Goal: Transaction & Acquisition: Download file/media

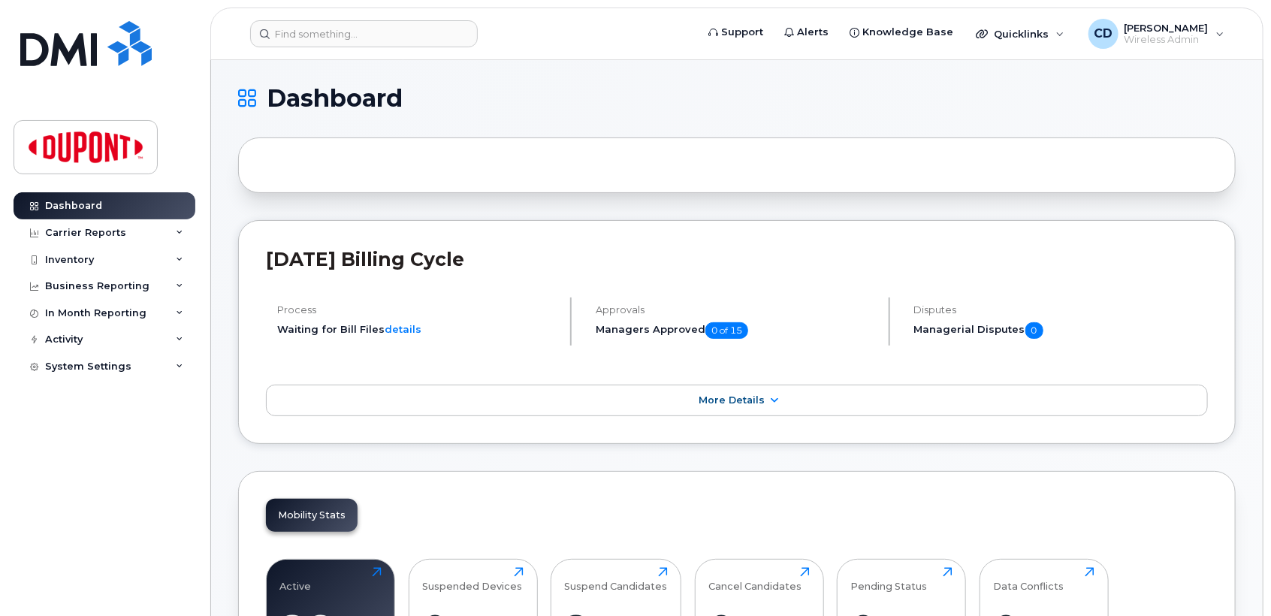
scroll to position [162, 0]
click at [737, 398] on span "More Details" at bounding box center [732, 400] width 66 height 11
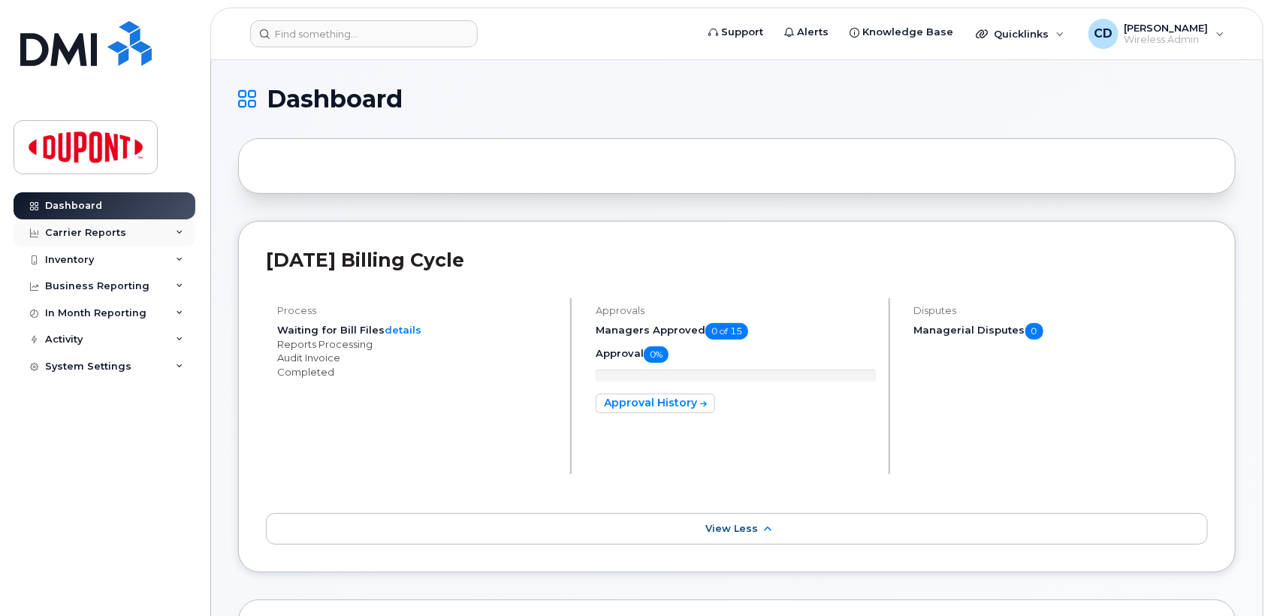
click at [88, 231] on div "Carrier Reports" at bounding box center [85, 233] width 81 height 12
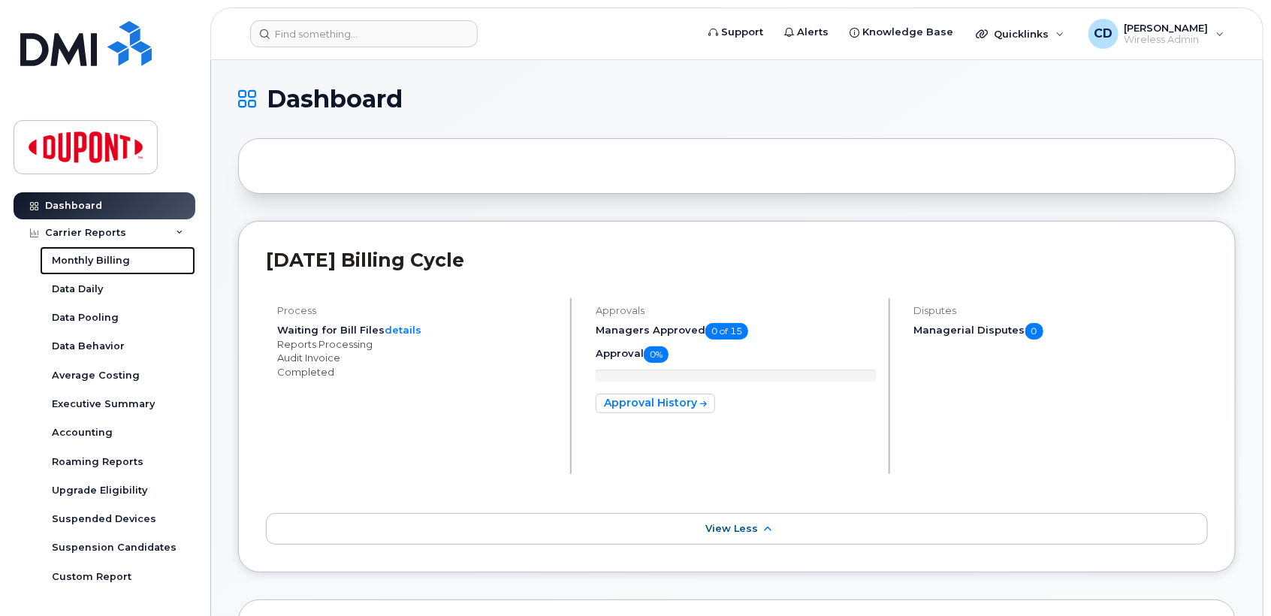
drag, startPoint x: 96, startPoint y: 255, endPoint x: 273, endPoint y: 299, distance: 182.5
click at [96, 257] on div "Monthly Billing" at bounding box center [91, 261] width 78 height 14
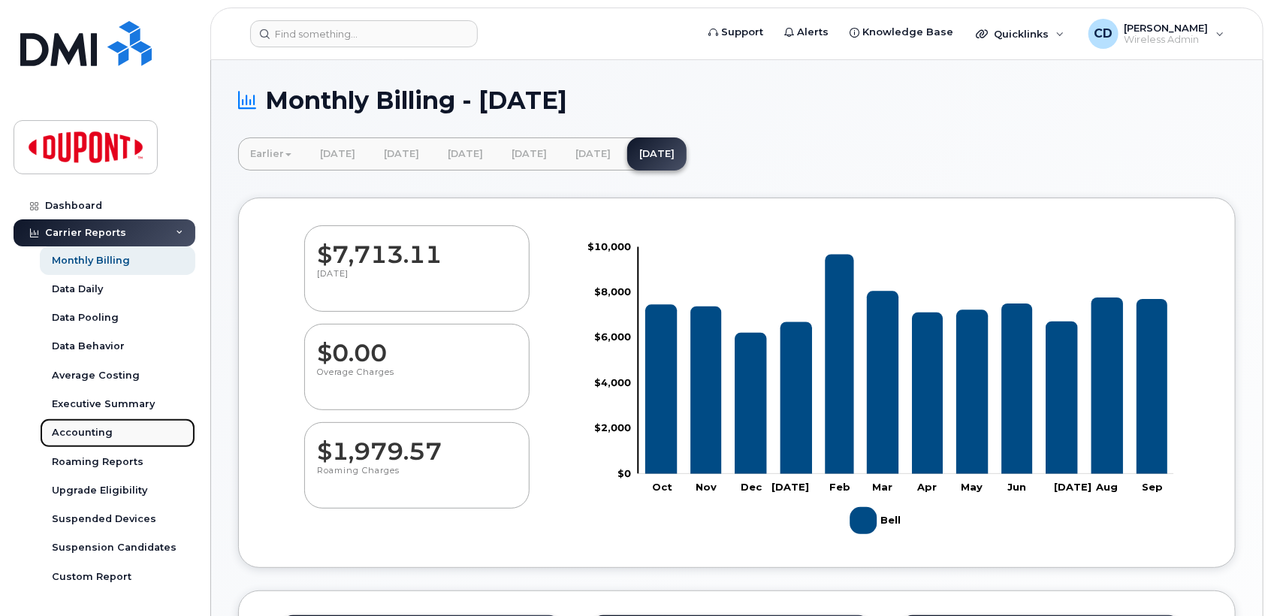
click at [94, 433] on div "Accounting" at bounding box center [82, 433] width 61 height 14
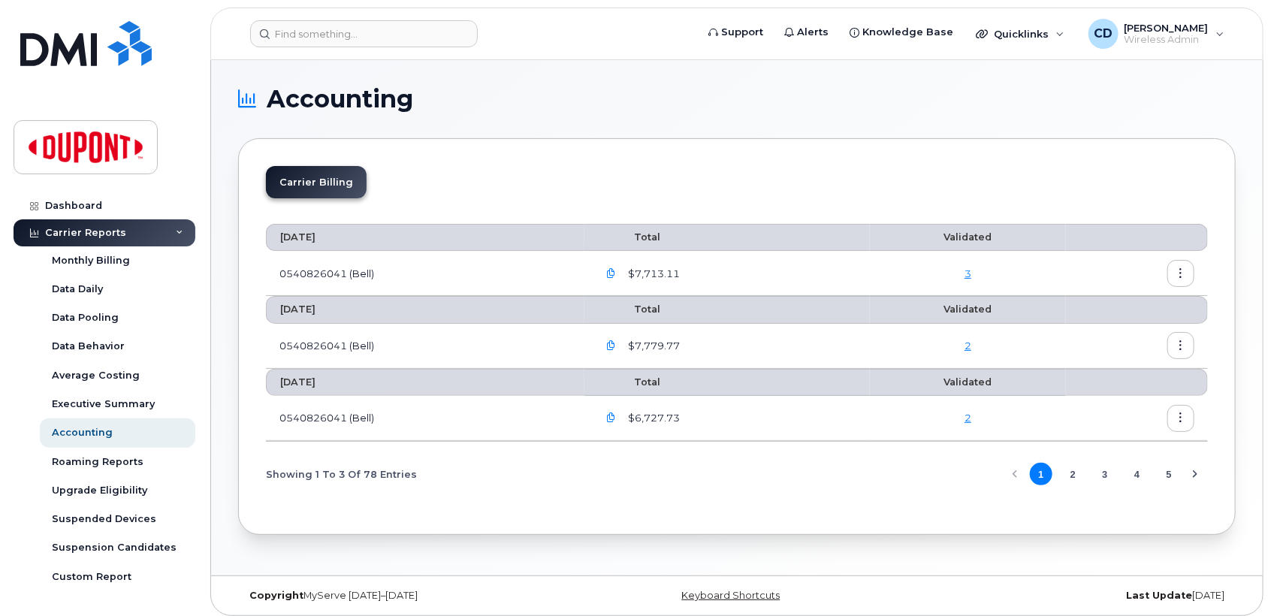
click at [1178, 264] on button "button" at bounding box center [1180, 273] width 27 height 27
click at [1124, 339] on span "Download" at bounding box center [1113, 335] width 59 height 14
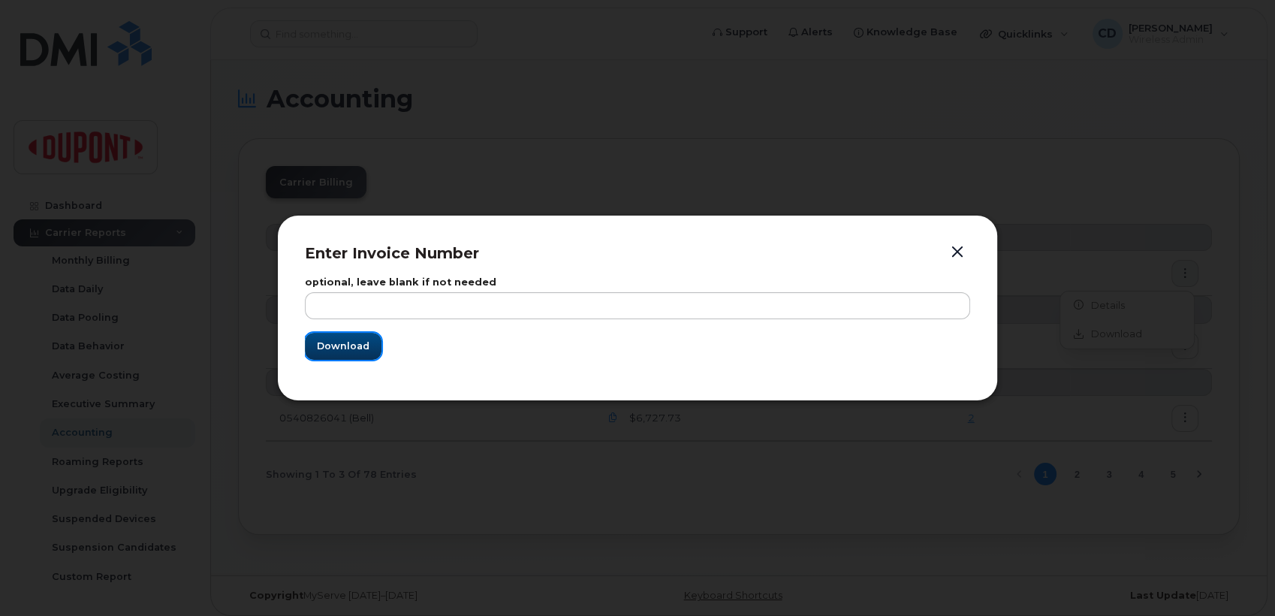
click at [366, 343] on span "Download" at bounding box center [343, 346] width 53 height 14
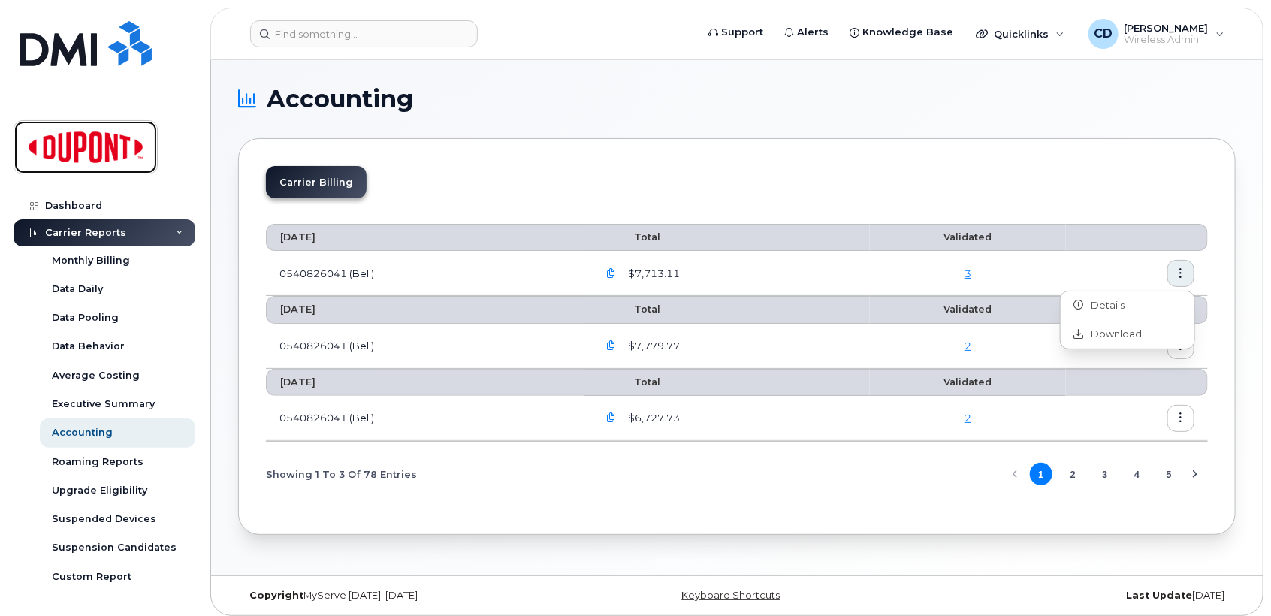
click at [104, 150] on img at bounding box center [86, 147] width 116 height 44
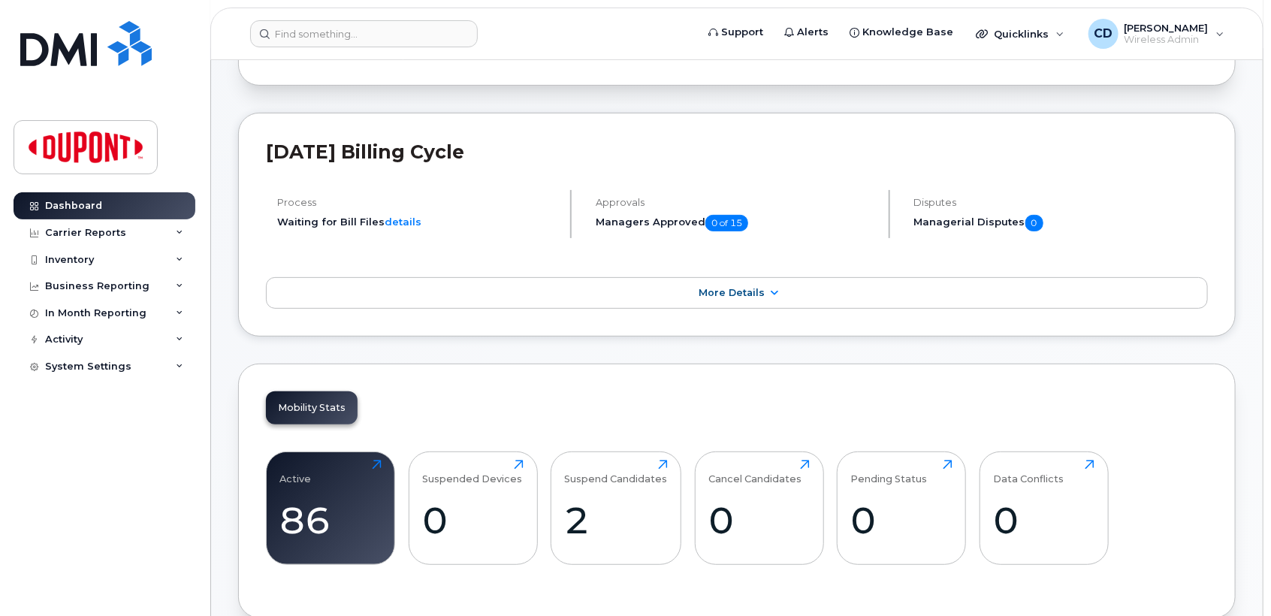
scroll to position [334, 0]
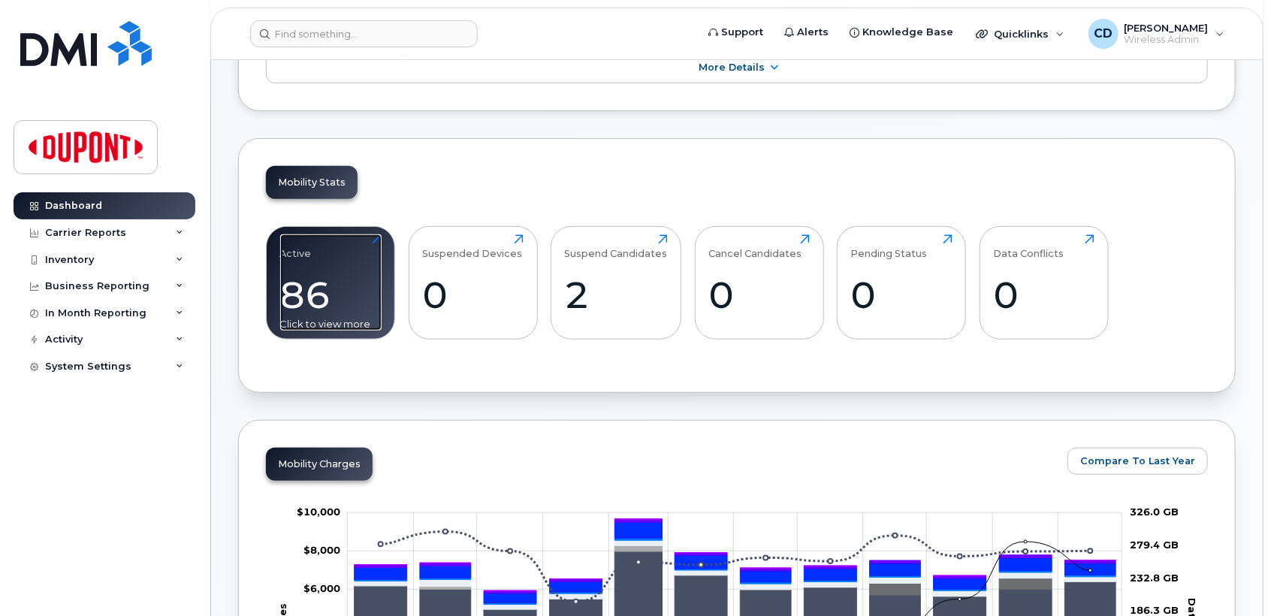
drag, startPoint x: 312, startPoint y: 280, endPoint x: 337, endPoint y: 283, distance: 24.2
click at [312, 281] on div "86" at bounding box center [330, 295] width 101 height 44
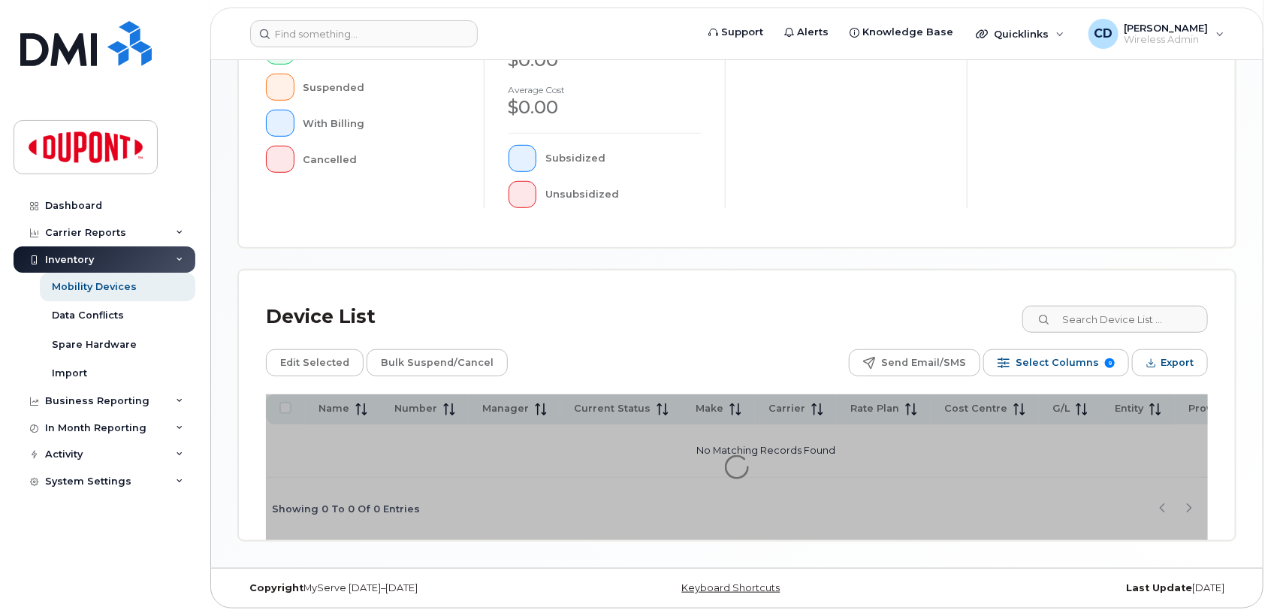
scroll to position [419, 0]
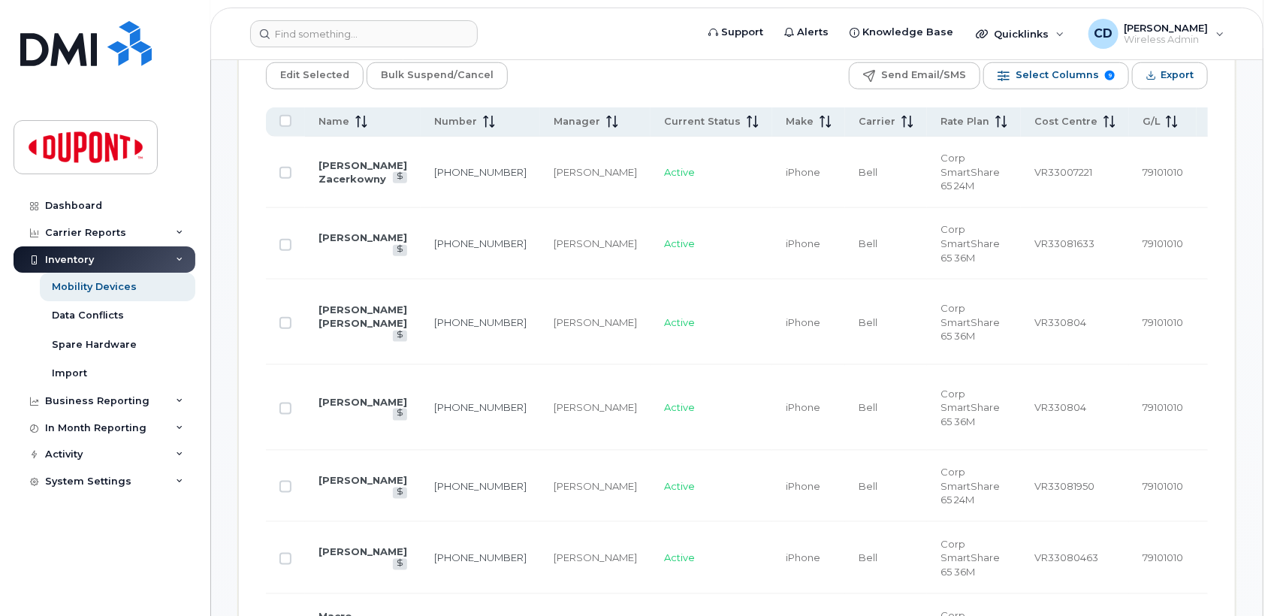
scroll to position [779, 0]
